Goal: Task Accomplishment & Management: Complete application form

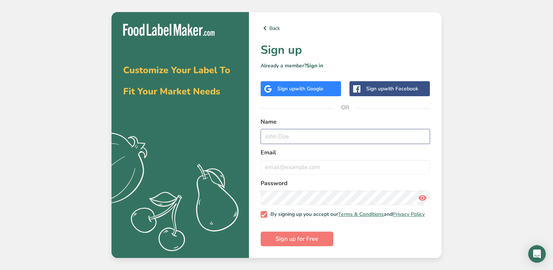
click at [299, 137] on input "text" at bounding box center [344, 136] width 169 height 15
type input "[PERSON_NAME]"
type input "[EMAIL_ADDRESS][DOMAIN_NAME]"
click at [304, 243] on span "Sign up for Free" at bounding box center [296, 238] width 43 height 9
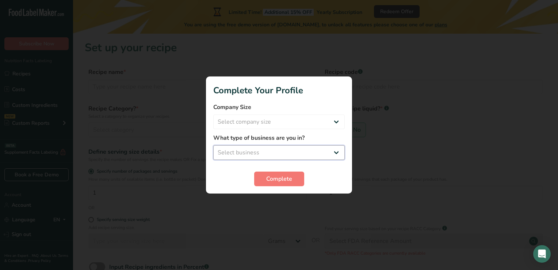
click at [257, 153] on select "Select business Packaged Food Manufacturer Restaurant & Cafe Bakery Meal Plans …" at bounding box center [278, 152] width 131 height 15
select select "1"
click at [213, 145] on select "Select business Packaged Food Manufacturer Restaurant & Cafe Bakery Meal Plans …" at bounding box center [278, 152] width 131 height 15
click at [283, 126] on select "Select company size Fewer than 10 Employees 10 to 50 Employees 51 to 500 Employ…" at bounding box center [278, 121] width 131 height 15
select select "1"
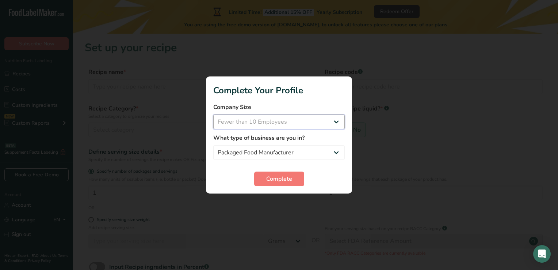
click at [213, 114] on select "Select company size Fewer than 10 Employees 10 to 50 Employees 51 to 500 Employ…" at bounding box center [278, 121] width 131 height 15
click at [297, 180] on button "Complete" at bounding box center [279, 178] width 50 height 15
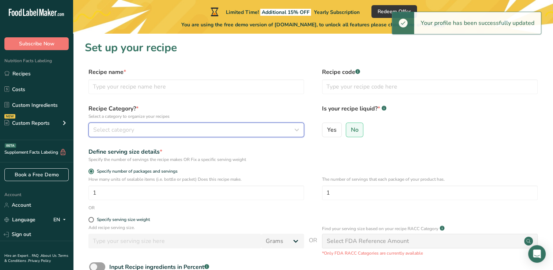
click at [110, 134] on button "Select category" at bounding box center [195, 129] width 215 height 15
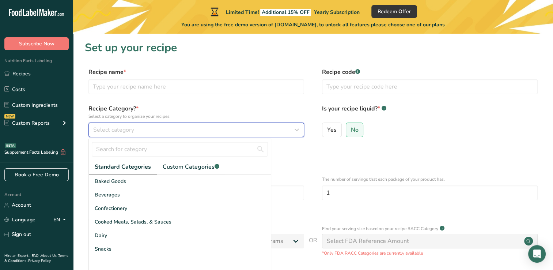
click at [101, 130] on span "Select category" at bounding box center [113, 129] width 41 height 9
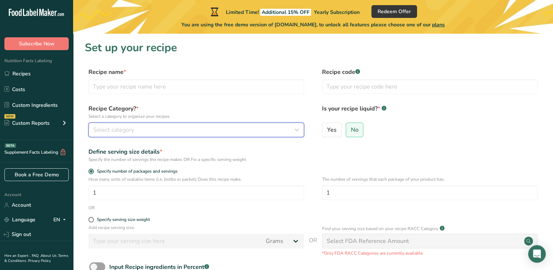
click at [107, 130] on span "Select category" at bounding box center [113, 129] width 41 height 9
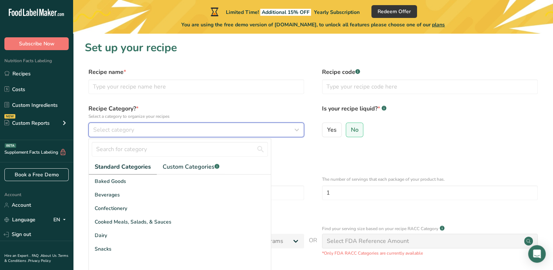
click at [92, 134] on button "Select category" at bounding box center [195, 129] width 215 height 15
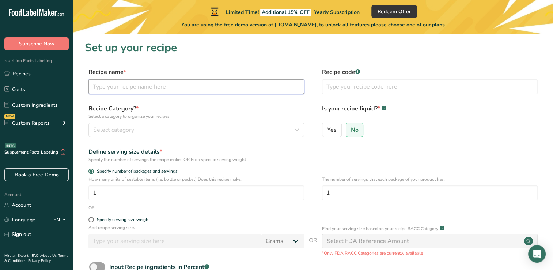
click at [111, 88] on input "text" at bounding box center [195, 86] width 215 height 15
type input "s"
type input "SEA MOSS GEL"
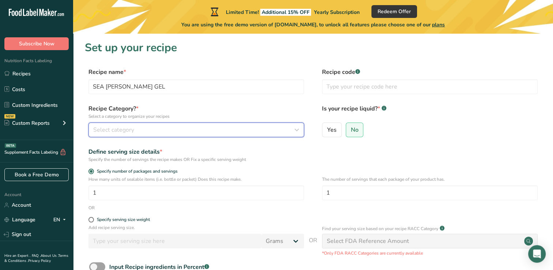
click at [106, 129] on span "Select category" at bounding box center [113, 129] width 41 height 9
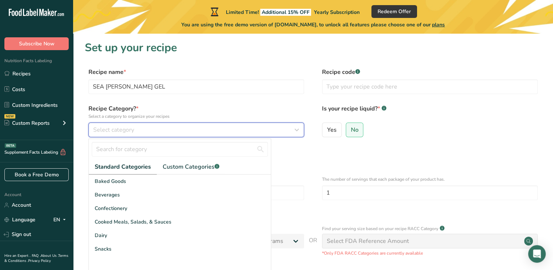
click at [114, 134] on button "Select category" at bounding box center [195, 129] width 215 height 15
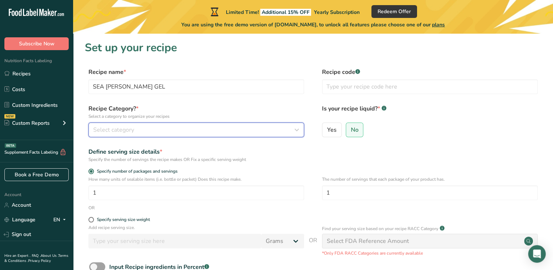
click at [288, 129] on div "Select category" at bounding box center [194, 129] width 202 height 9
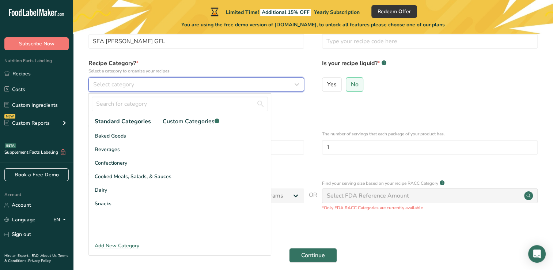
scroll to position [54, 0]
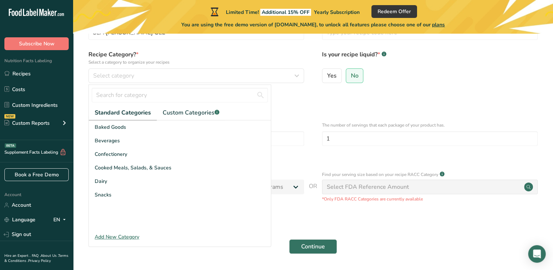
click at [114, 235] on div "Add New Category" at bounding box center [180, 237] width 182 height 8
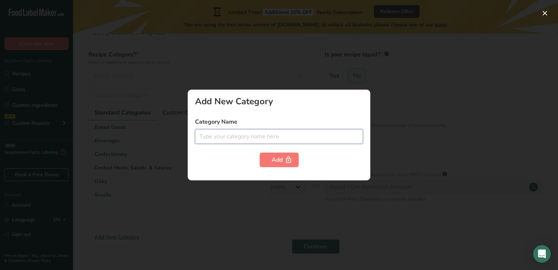
click at [213, 133] on input "text" at bounding box center [279, 136] width 168 height 15
type input "w"
type input "Health/Wellness"
click at [283, 167] on button "Add" at bounding box center [279, 159] width 39 height 15
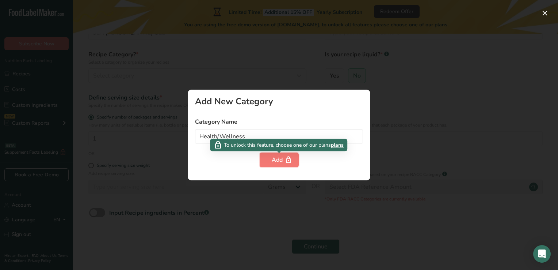
click at [283, 164] on button "Add" at bounding box center [279, 159] width 39 height 15
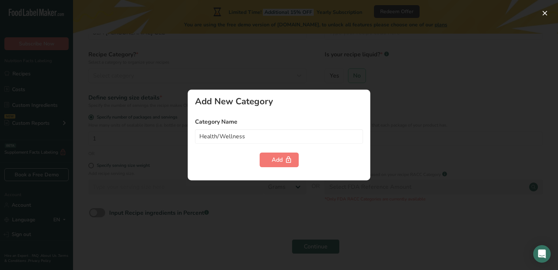
click at [437, 133] on div at bounding box center [279, 135] width 558 height 270
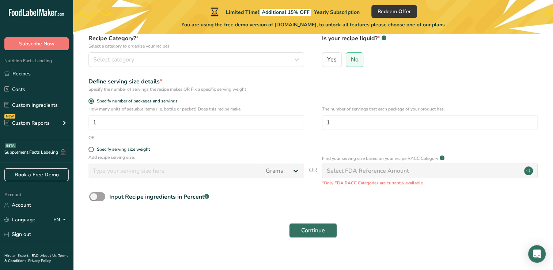
scroll to position [77, 0]
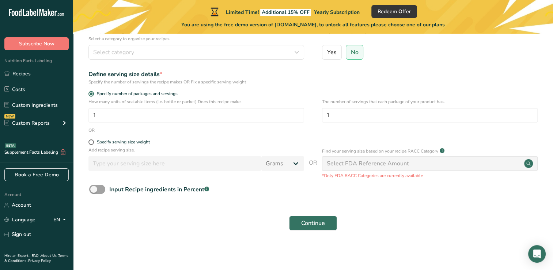
click at [91, 143] on span at bounding box center [90, 141] width 5 height 5
click at [91, 143] on input "Specify serving size weight" at bounding box center [90, 142] width 5 height 5
radio input "true"
radio input "false"
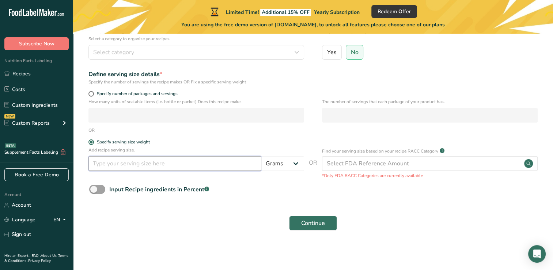
click at [100, 163] on input "number" at bounding box center [174, 163] width 173 height 15
type input "8"
click at [287, 164] on select "Grams kg mg mcg lb oz l mL fl oz tbsp tsp cup qt gallon" at bounding box center [282, 163] width 43 height 15
select select "5"
click at [261, 156] on select "Grams kg mg mcg lb oz l mL fl oz tbsp tsp cup qt gallon" at bounding box center [282, 163] width 43 height 15
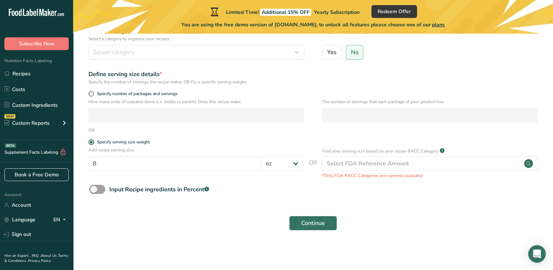
click at [100, 190] on span at bounding box center [97, 188] width 16 height 9
click at [94, 190] on input "Input Recipe ingredients in Percent .a-a{fill:#347362;}.b-a{fill:#fff;}" at bounding box center [91, 189] width 5 height 5
checkbox input "true"
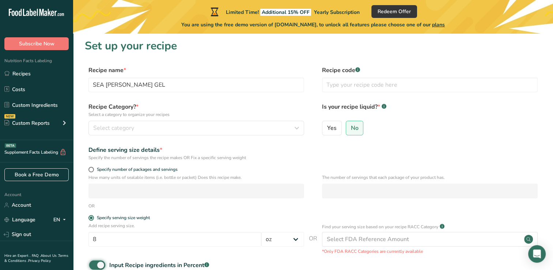
scroll to position [0, 0]
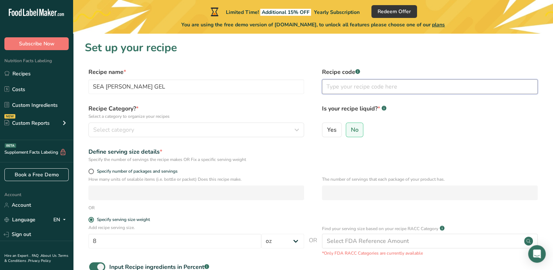
click at [341, 84] on input "text" at bounding box center [429, 86] width 215 height 15
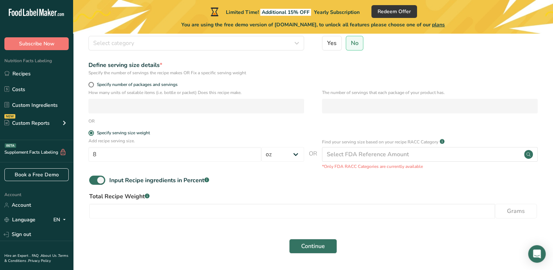
scroll to position [110, 0]
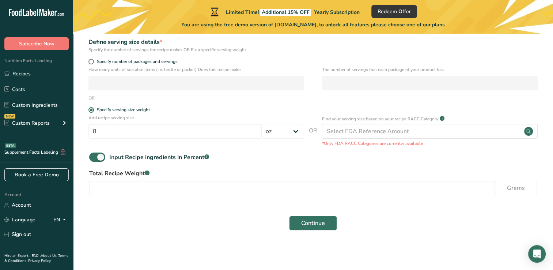
click at [29, 106] on link "Custom Ingredients" at bounding box center [36, 105] width 73 height 14
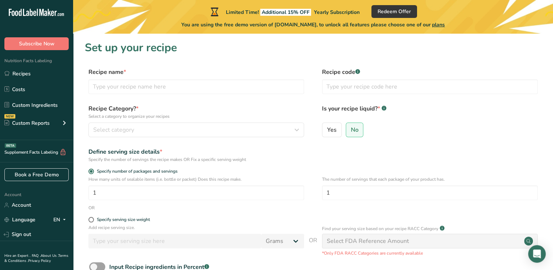
scroll to position [77, 0]
